Goal: Transaction & Acquisition: Obtain resource

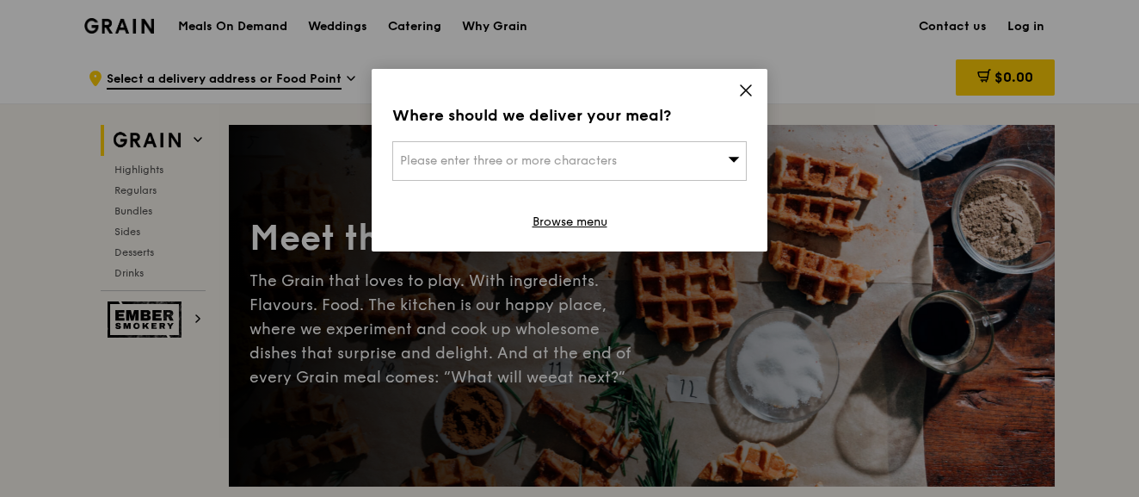
click at [741, 89] on icon at bounding box center [745, 90] width 15 height 15
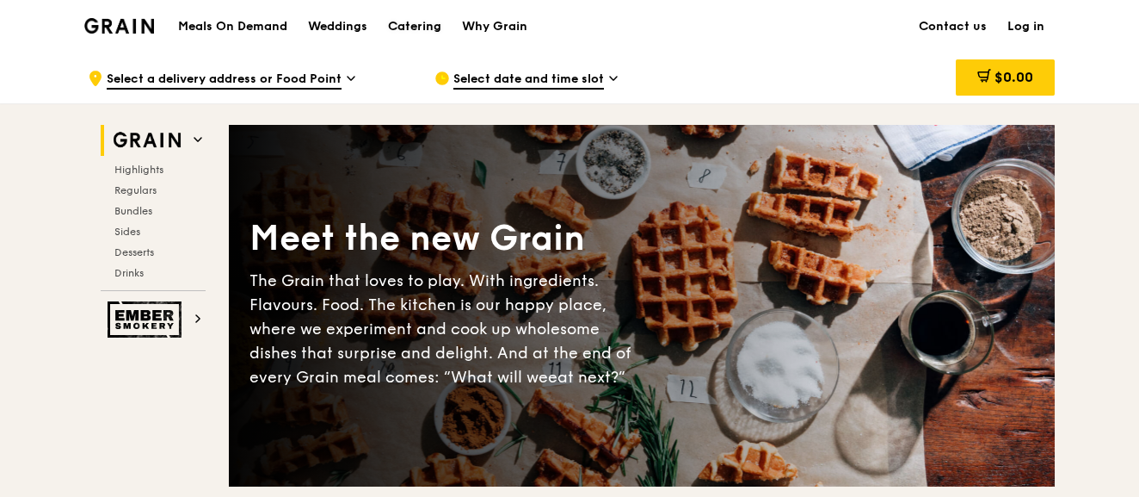
click at [410, 28] on div "Catering" at bounding box center [414, 27] width 53 height 52
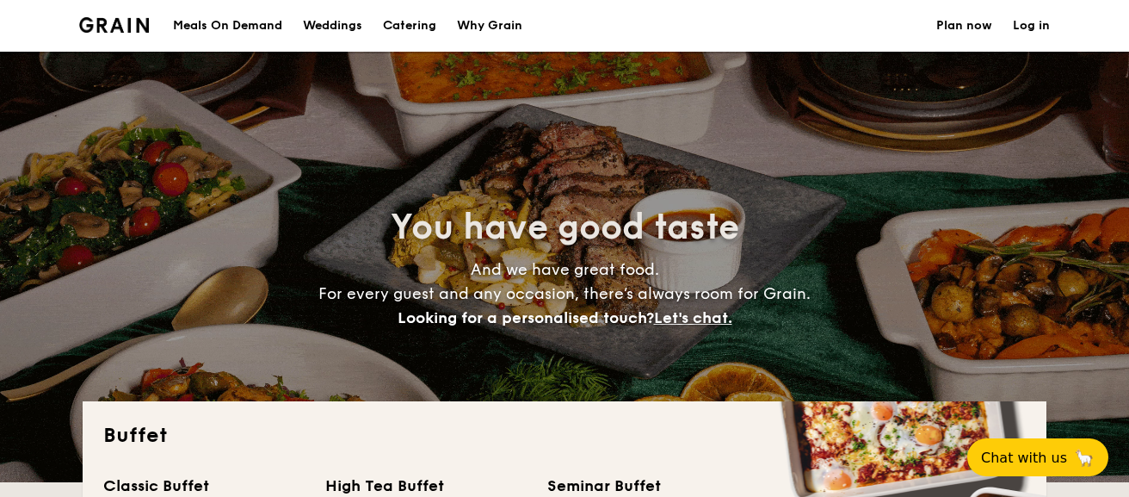
select select
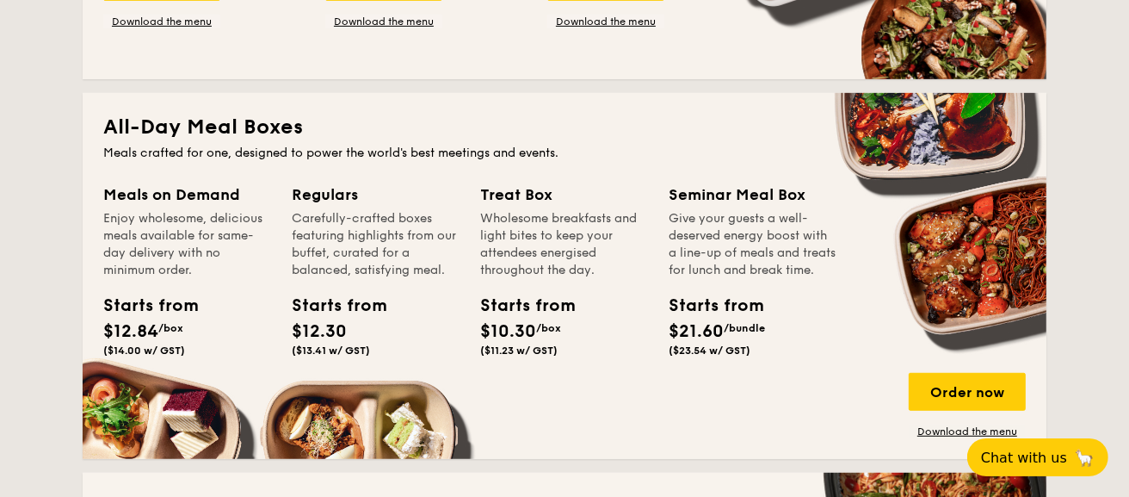
scroll to position [774, 0]
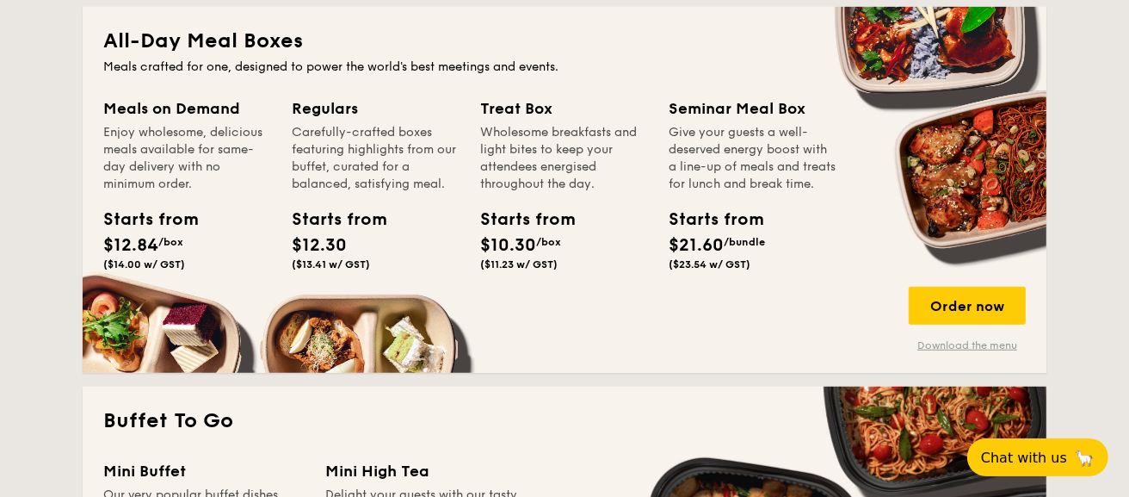
click at [948, 345] on link "Download the menu" at bounding box center [967, 345] width 117 height 14
